Goal: Information Seeking & Learning: Stay updated

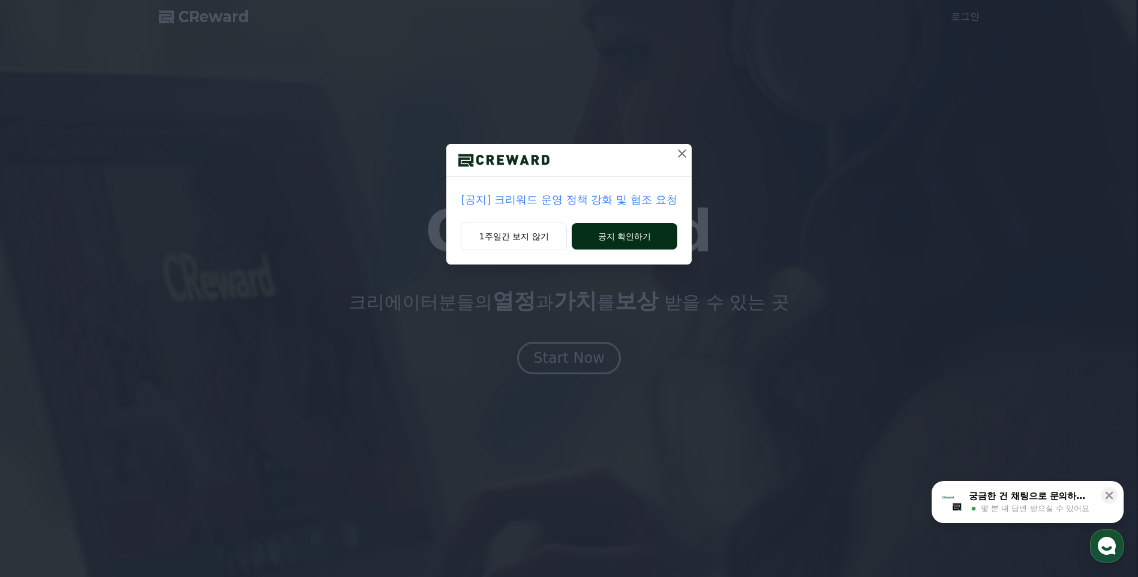
click at [638, 238] on button "공지 확인하기" at bounding box center [624, 236] width 105 height 26
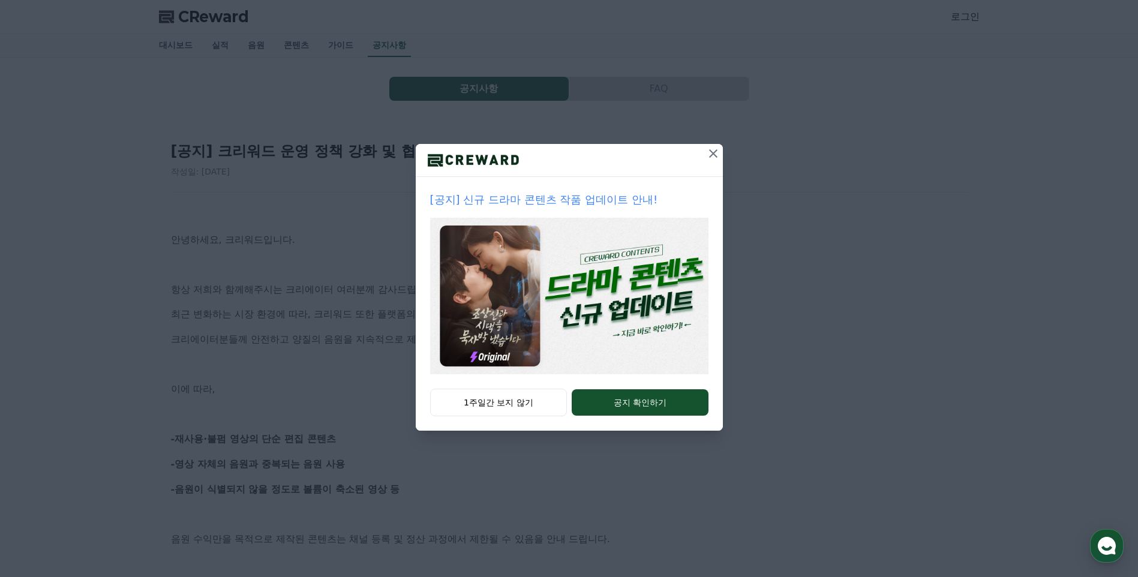
click at [712, 151] on icon at bounding box center [713, 153] width 14 height 14
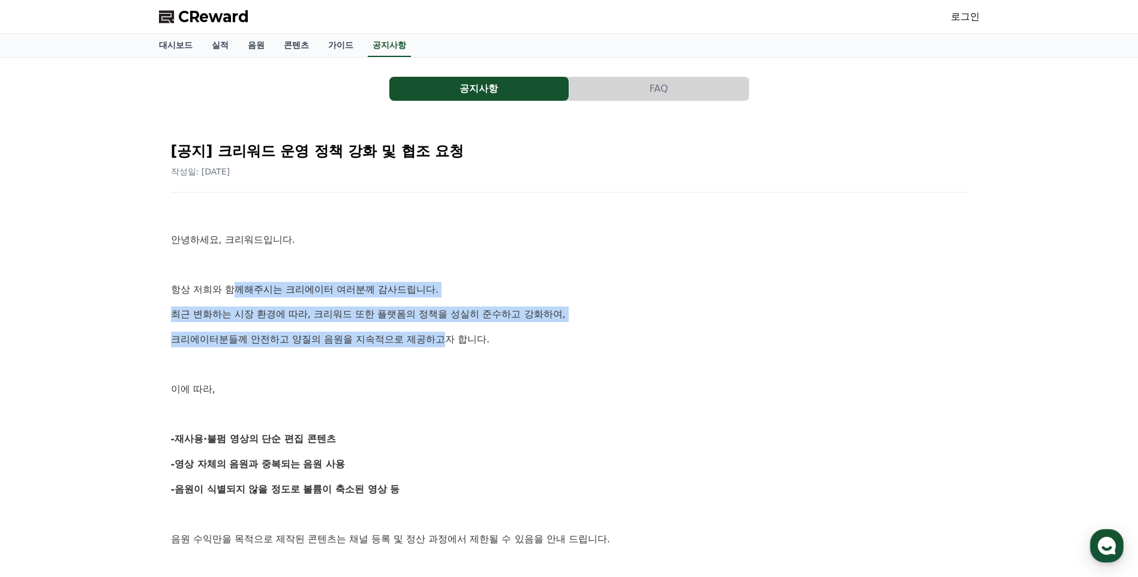
drag, startPoint x: 231, startPoint y: 286, endPoint x: 454, endPoint y: 327, distance: 226.4
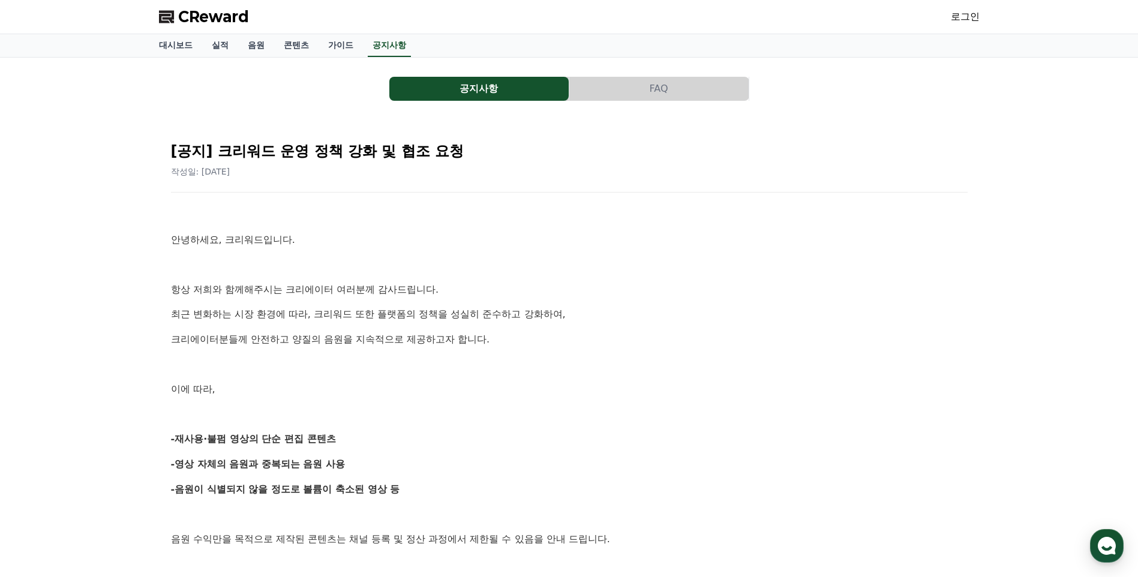
drag, startPoint x: 454, startPoint y: 327, endPoint x: 379, endPoint y: 392, distance: 98.7
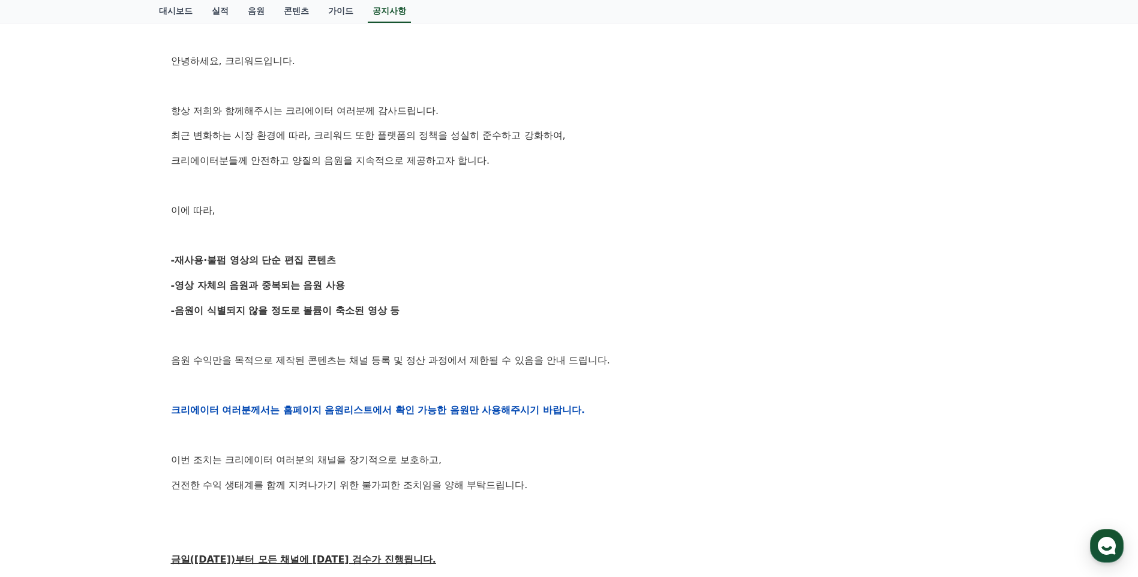
scroll to position [180, 0]
drag, startPoint x: 238, startPoint y: 260, endPoint x: 349, endPoint y: 268, distance: 111.3
click at [349, 268] on div "안녕하세요, 크리워드입니다. 항상 저희와 함께해주시는 크리에이터 여러분께 감사드립니다. 최근 변화하는 시장 환경에 따라, 크리워드 또한 플랫폼…" at bounding box center [569, 409] width 797 height 764
drag, startPoint x: 349, startPoint y: 268, endPoint x: 282, endPoint y: 316, distance: 82.1
click at [282, 316] on p "-음원이 식별되지 않을 정도로 볼륨이 축소된 영상 등" at bounding box center [569, 310] width 797 height 16
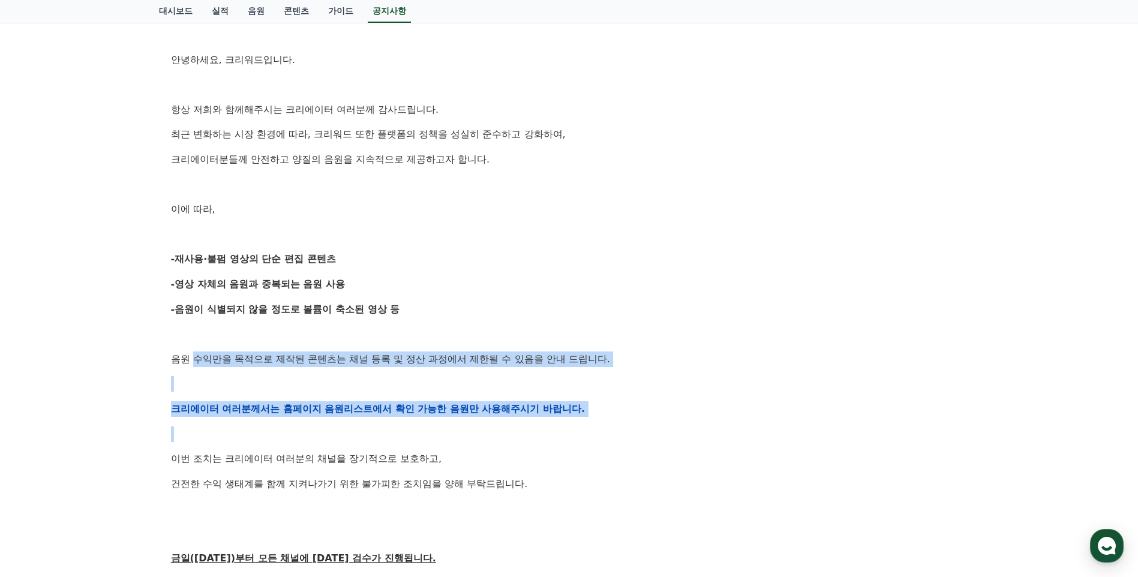
drag, startPoint x: 198, startPoint y: 359, endPoint x: 700, endPoint y: 421, distance: 506.0
click at [700, 421] on div "안녕하세요, 크리워드입니다. 항상 저희와 함께해주시는 크리에이터 여러분께 감사드립니다. 최근 변화하는 시장 환경에 따라, 크리워드 또한 플랫폼…" at bounding box center [569, 409] width 797 height 764
drag, startPoint x: 700, startPoint y: 421, endPoint x: 478, endPoint y: 428, distance: 222.1
click at [478, 428] on p at bounding box center [569, 435] width 797 height 16
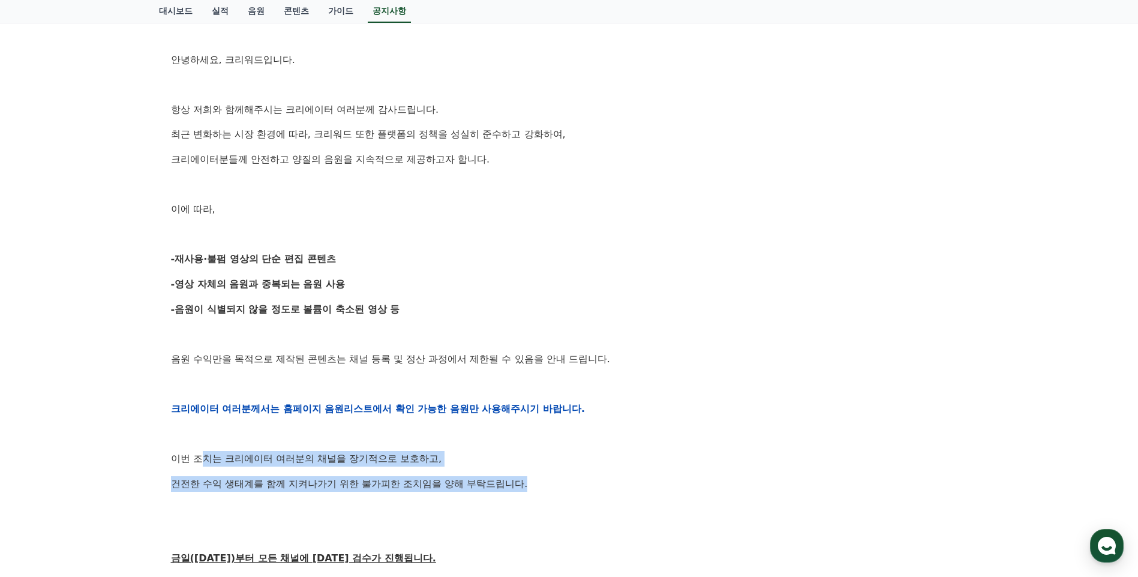
drag, startPoint x: 228, startPoint y: 452, endPoint x: 571, endPoint y: 470, distance: 343.1
click at [571, 470] on div "안녕하세요, 크리워드입니다. 항상 저희와 함께해주시는 크리에이터 여러분께 감사드립니다. 최근 변화하는 시장 환경에 따라, 크리워드 또한 플랫폼…" at bounding box center [569, 409] width 797 height 764
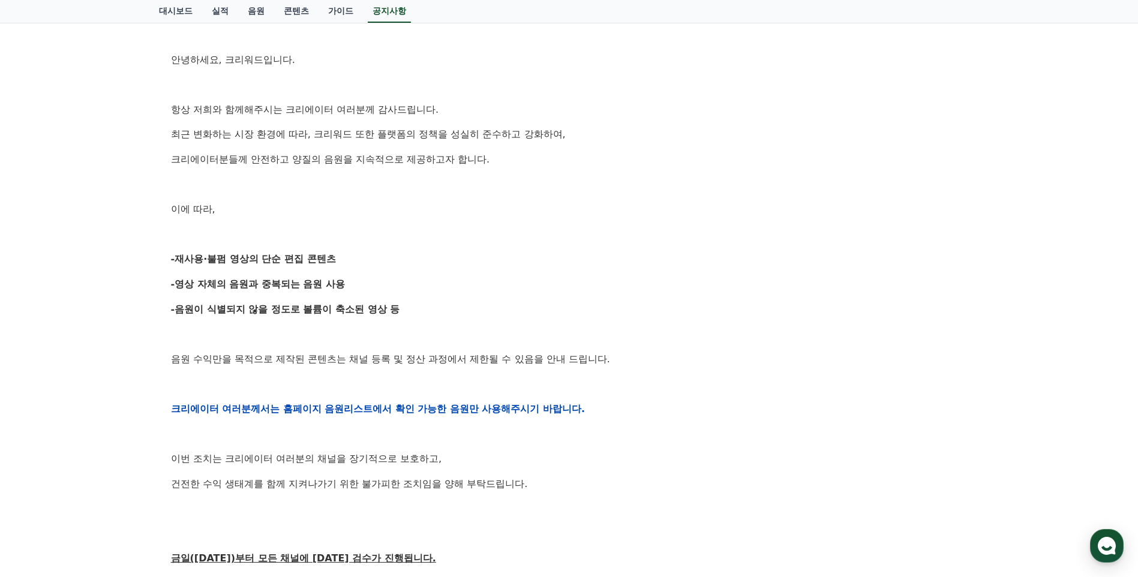
drag, startPoint x: 571, startPoint y: 470, endPoint x: 412, endPoint y: 515, distance: 164.5
click at [412, 515] on p at bounding box center [569, 509] width 797 height 16
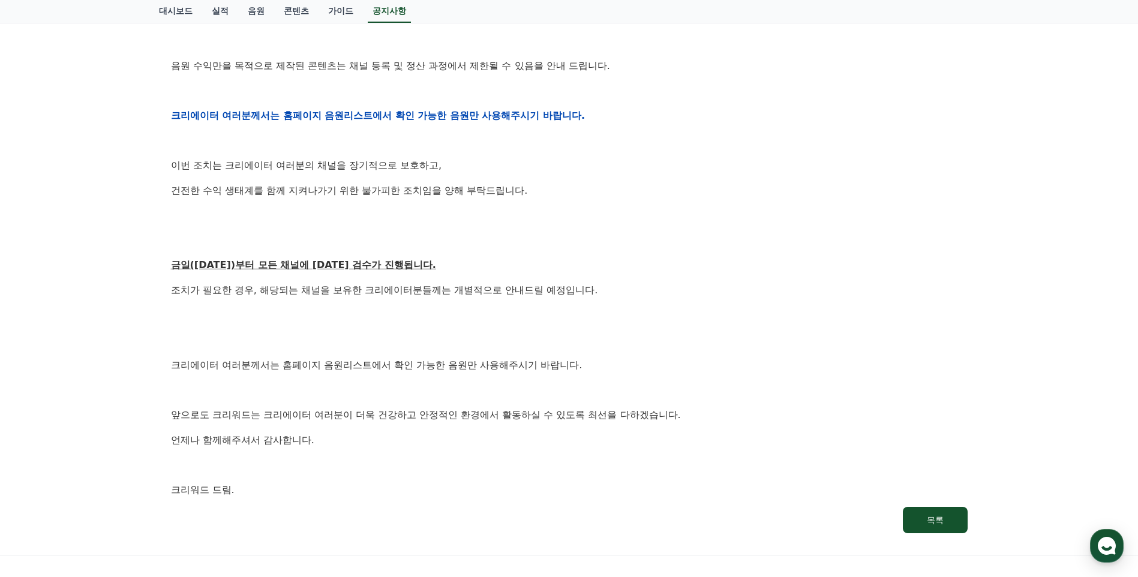
scroll to position [480, 0]
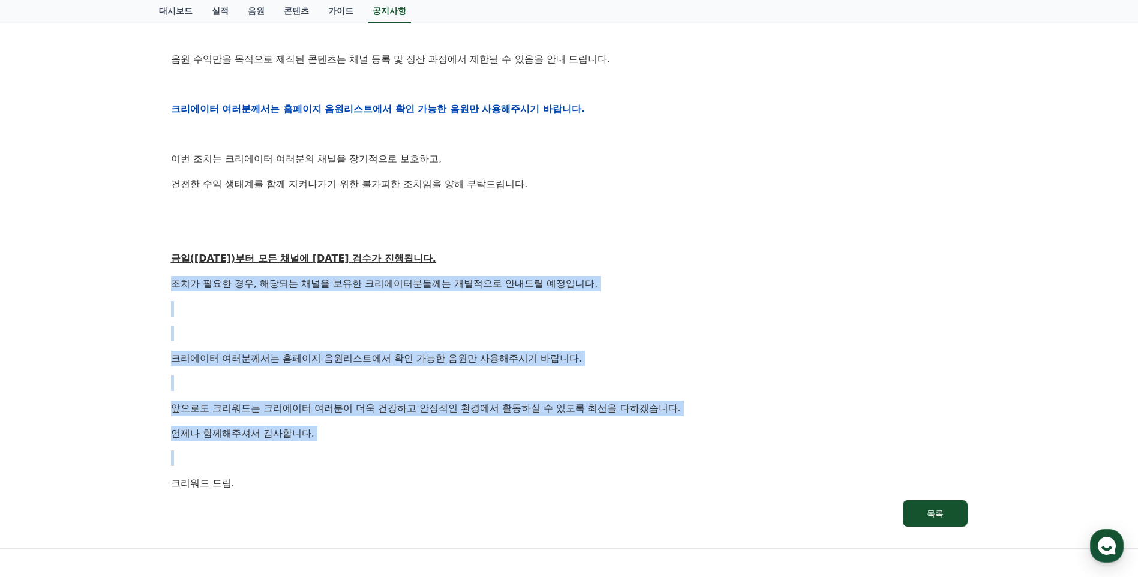
drag, startPoint x: 172, startPoint y: 279, endPoint x: 587, endPoint y: 464, distance: 454.7
click at [587, 464] on div "안녕하세요, 크리워드입니다. 항상 저희와 함께해주시는 크리에이터 여러분께 감사드립니다. 최근 변화하는 시장 환경에 따라, 크리워드 또한 플랫폼…" at bounding box center [569, 109] width 797 height 764
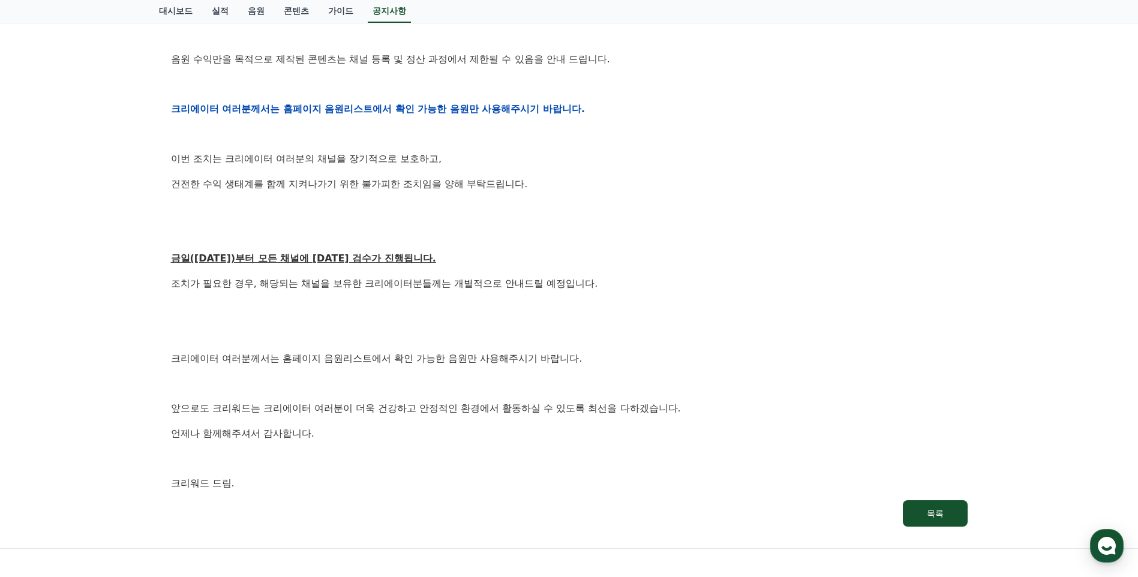
drag, startPoint x: 587, startPoint y: 464, endPoint x: 377, endPoint y: 478, distance: 209.8
click at [379, 478] on p "크리워드 드림." at bounding box center [569, 484] width 797 height 16
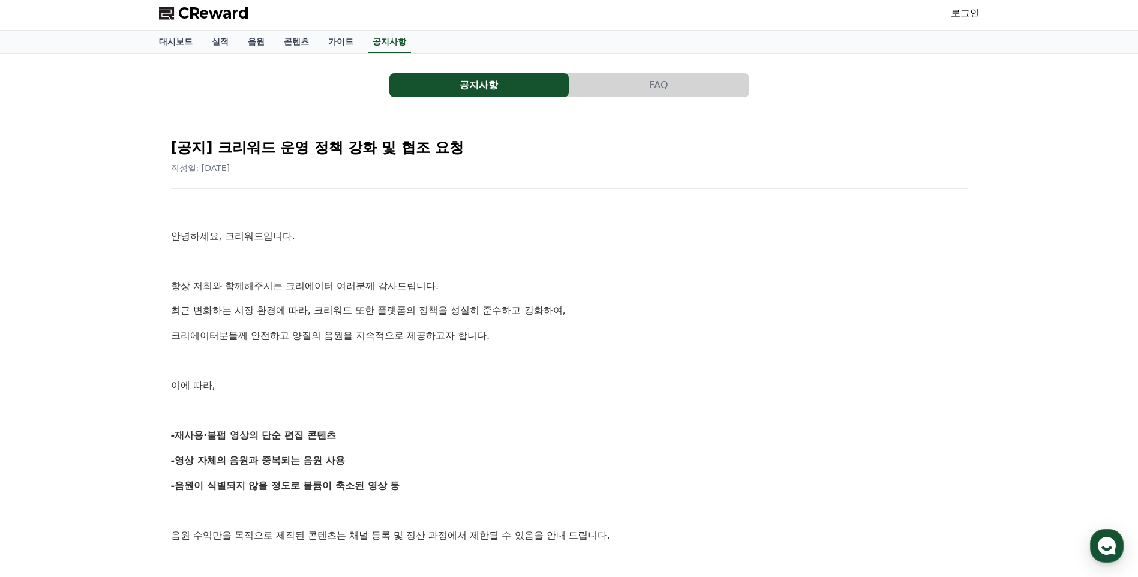
scroll to position [0, 0]
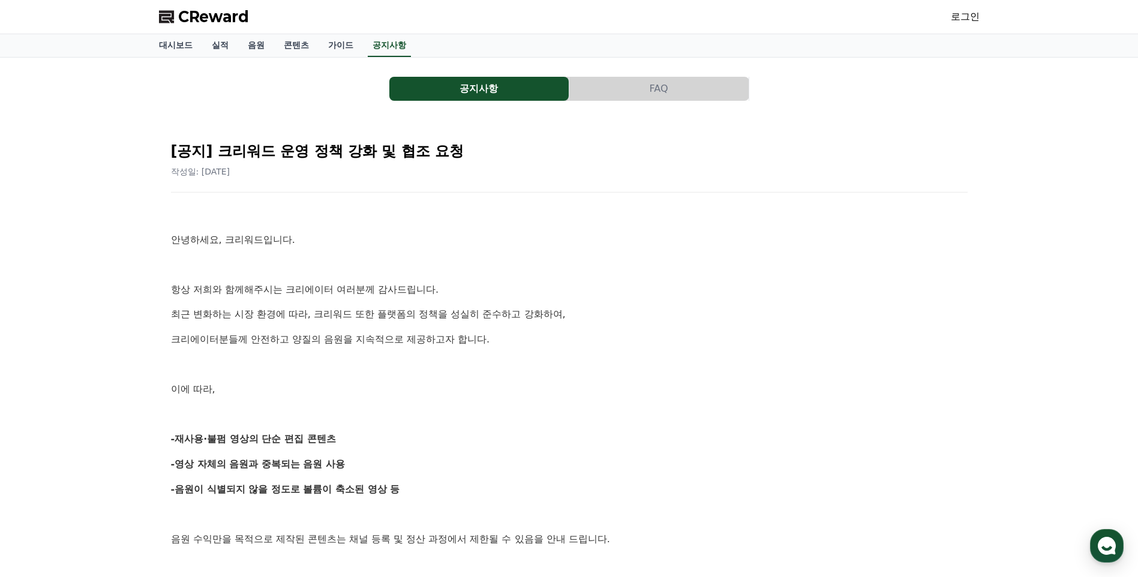
click at [199, 12] on span "CReward" at bounding box center [213, 16] width 71 height 19
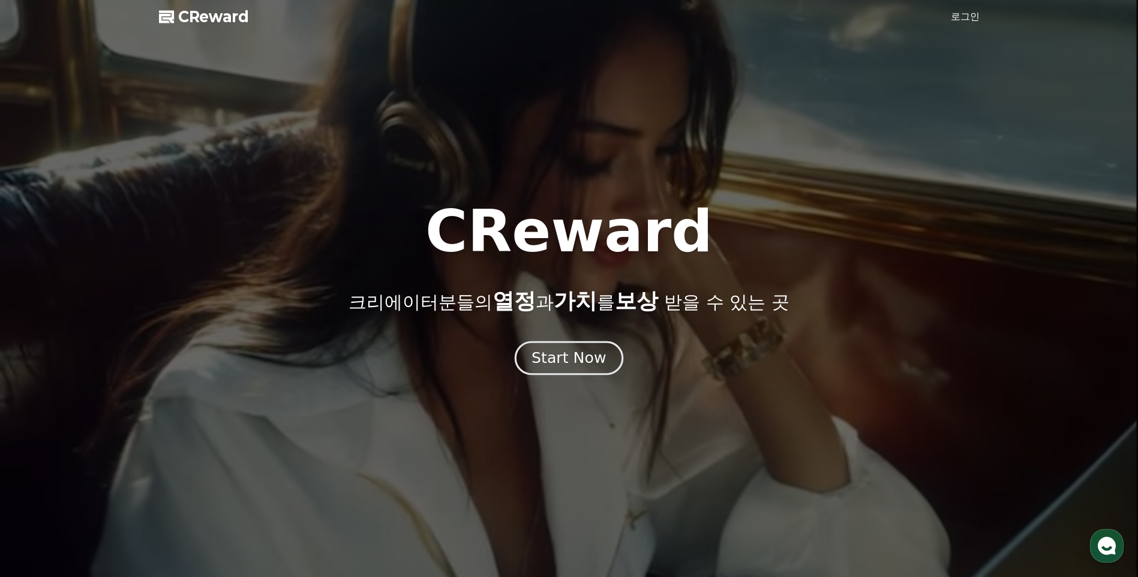
click at [558, 357] on div "Start Now" at bounding box center [569, 358] width 74 height 20
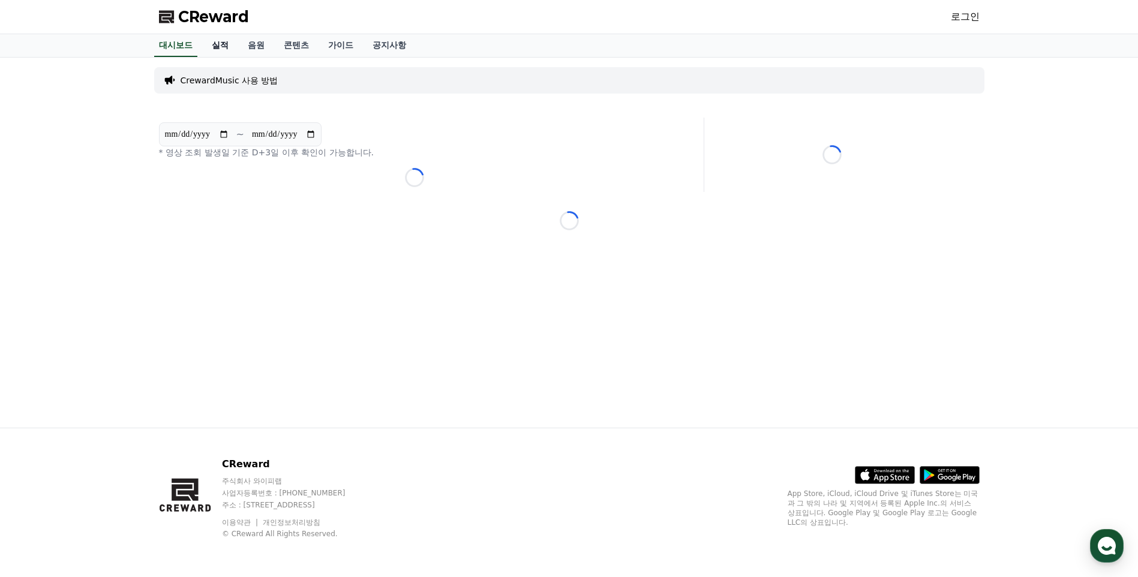
click at [223, 45] on link "실적" at bounding box center [220, 45] width 36 height 23
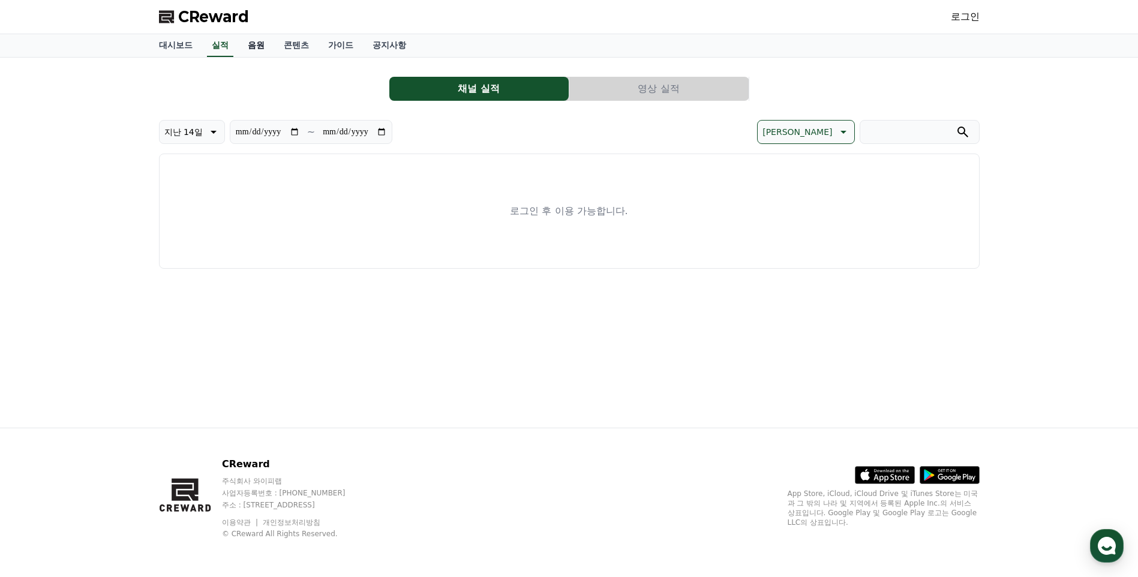
click at [268, 44] on link "음원" at bounding box center [256, 45] width 36 height 23
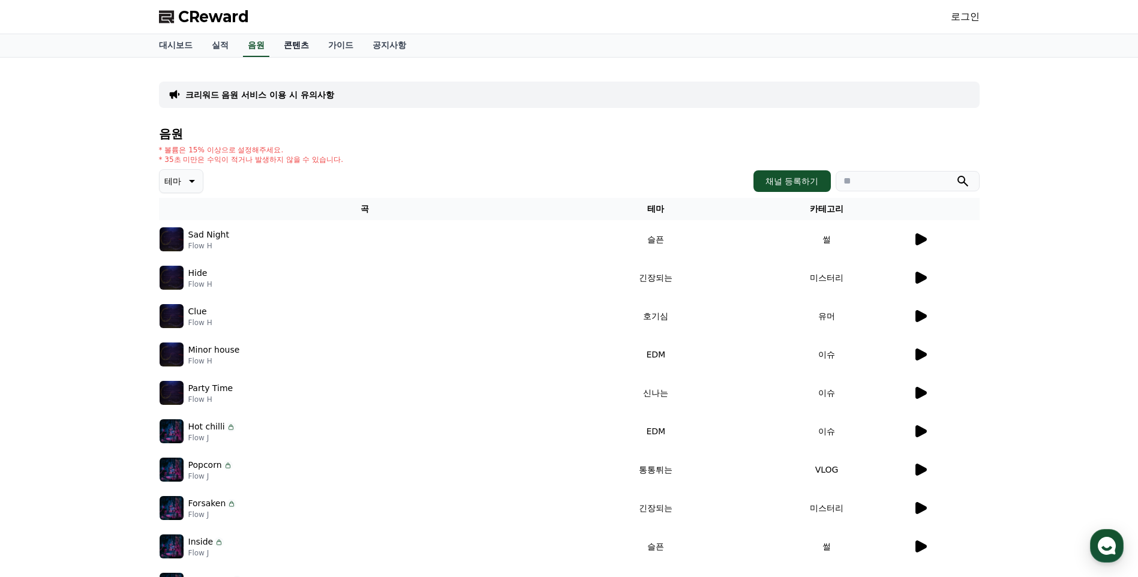
click at [304, 44] on link "콘텐츠" at bounding box center [296, 45] width 44 height 23
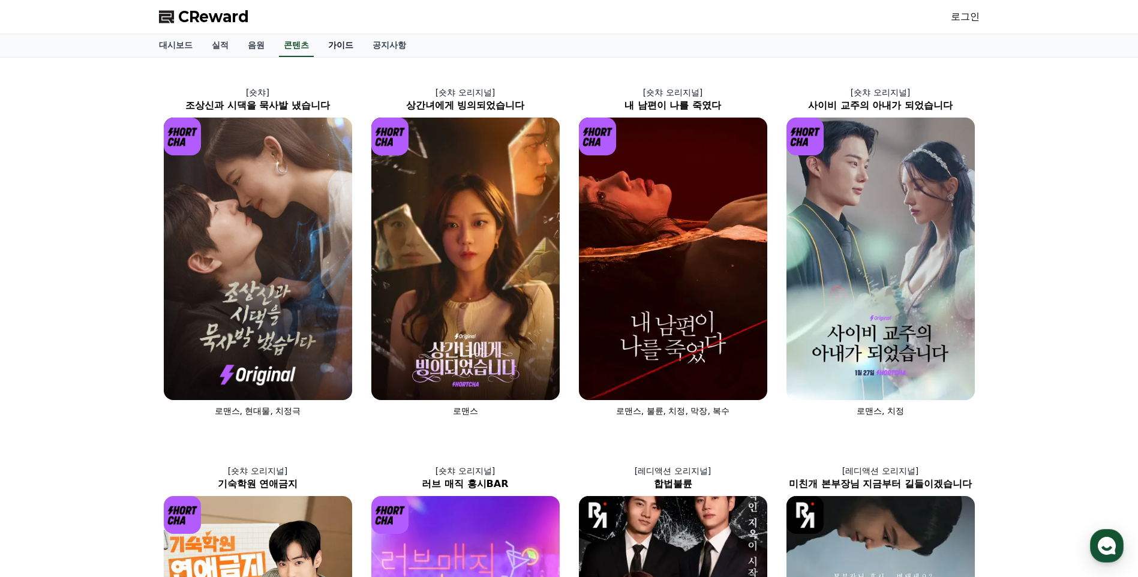
click at [343, 44] on link "가이드" at bounding box center [341, 45] width 44 height 23
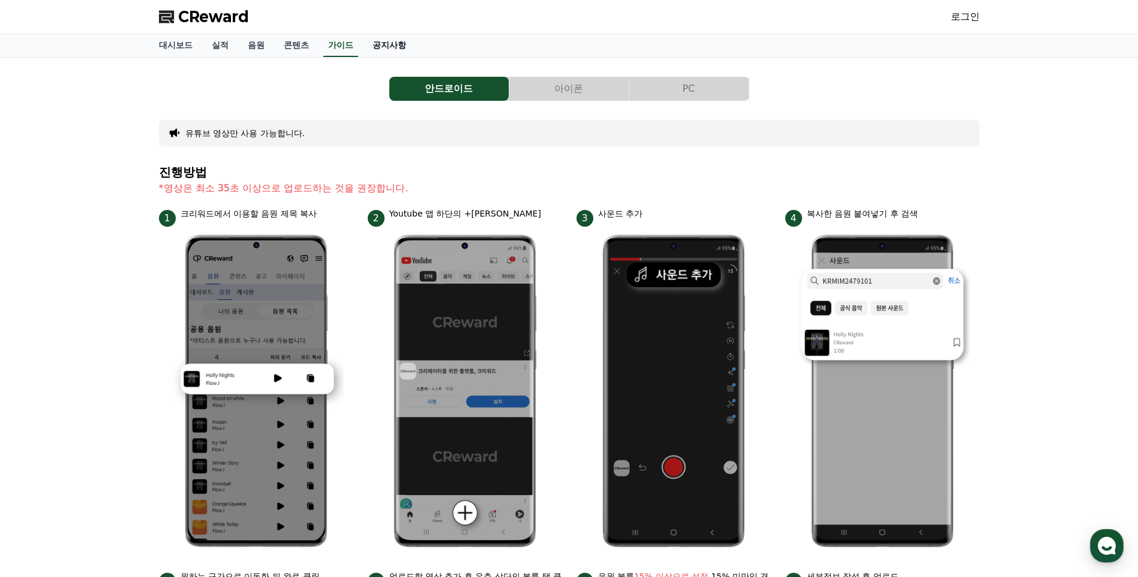
click at [394, 45] on link "공지사항" at bounding box center [389, 45] width 53 height 23
